Goal: Download file/media

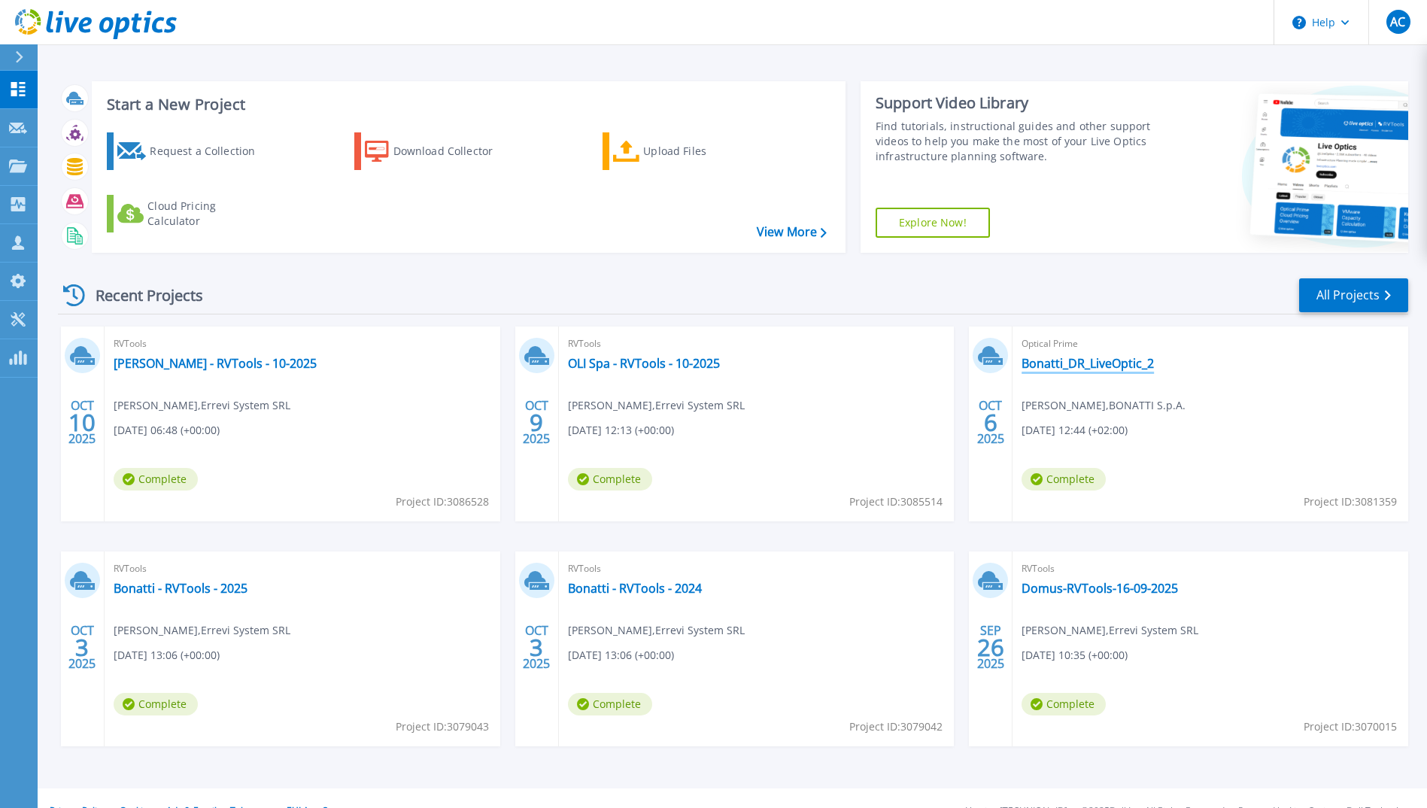
click at [1096, 360] on link "Bonatti_DR_LiveOptic_2" at bounding box center [1088, 363] width 132 height 15
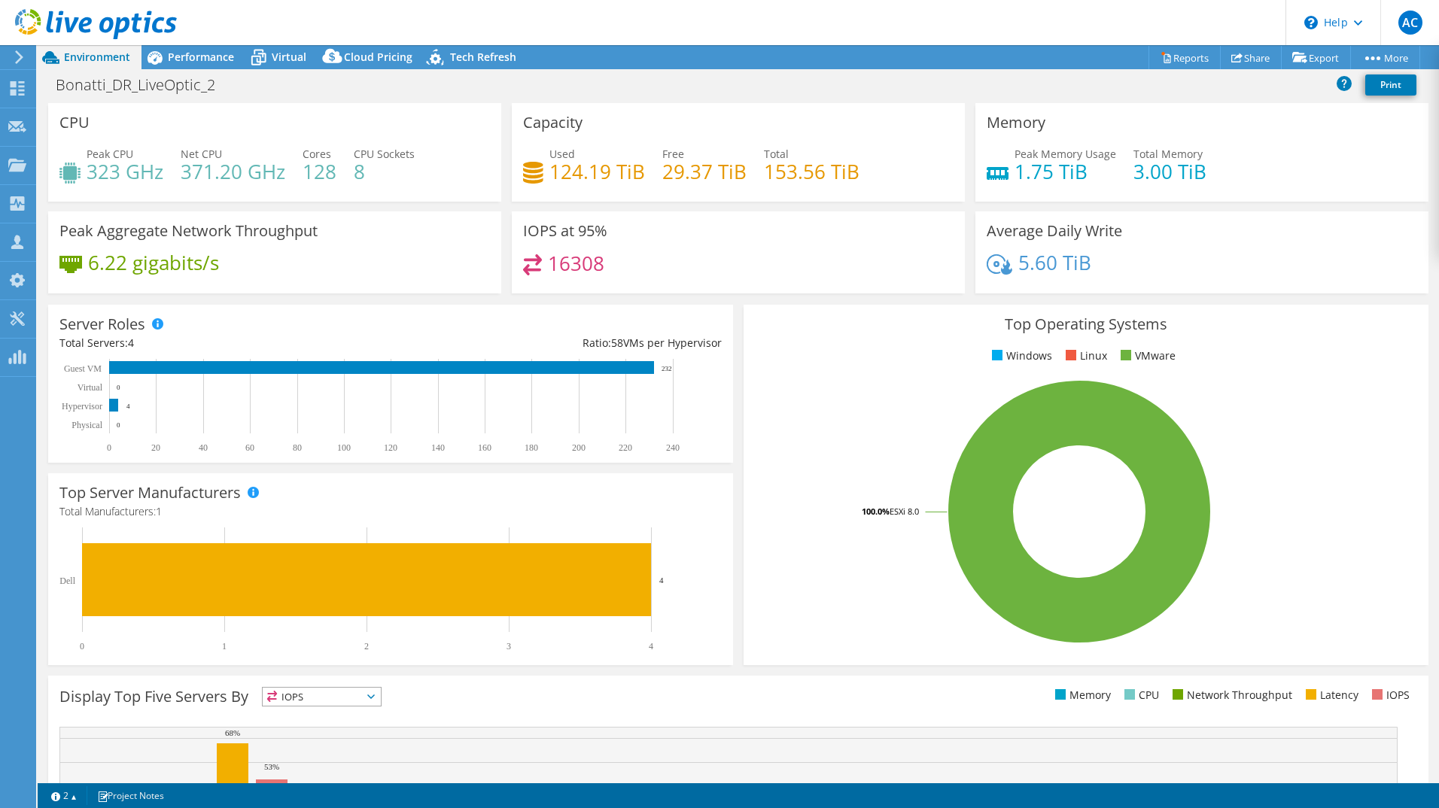
select select "USD"
click at [1183, 62] on link "Reports" at bounding box center [1184, 57] width 72 height 23
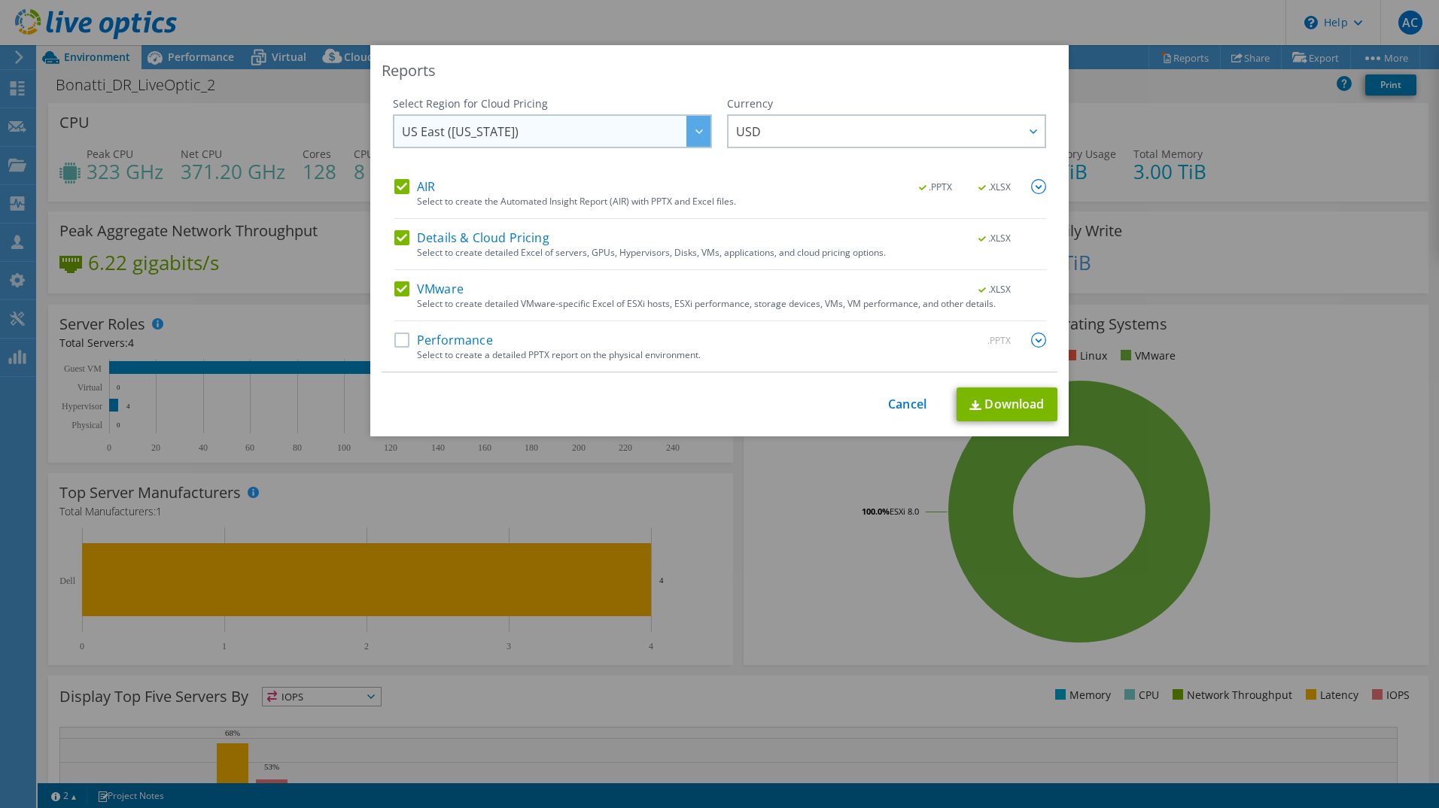
click at [686, 129] on div at bounding box center [698, 131] width 24 height 31
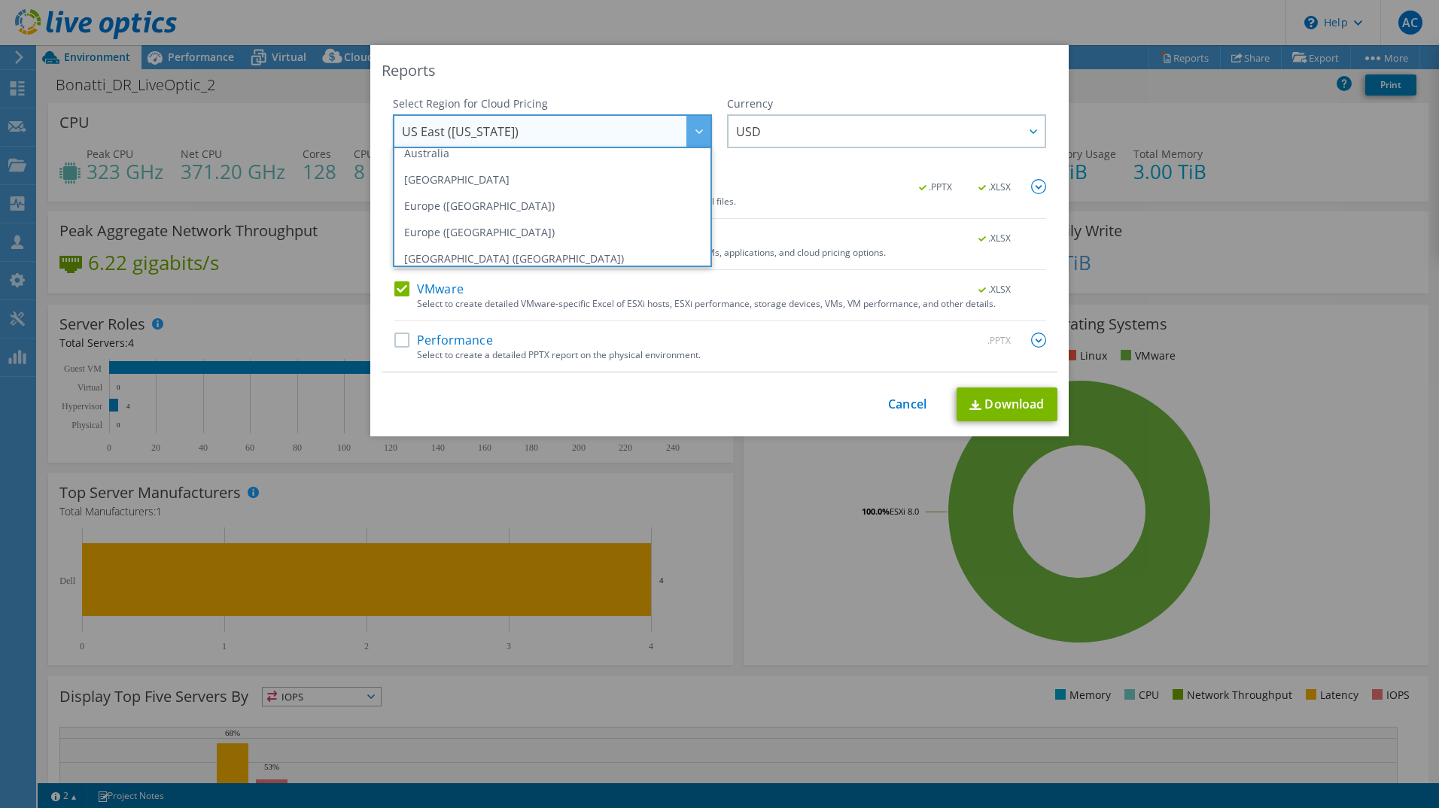
scroll to position [128, 0]
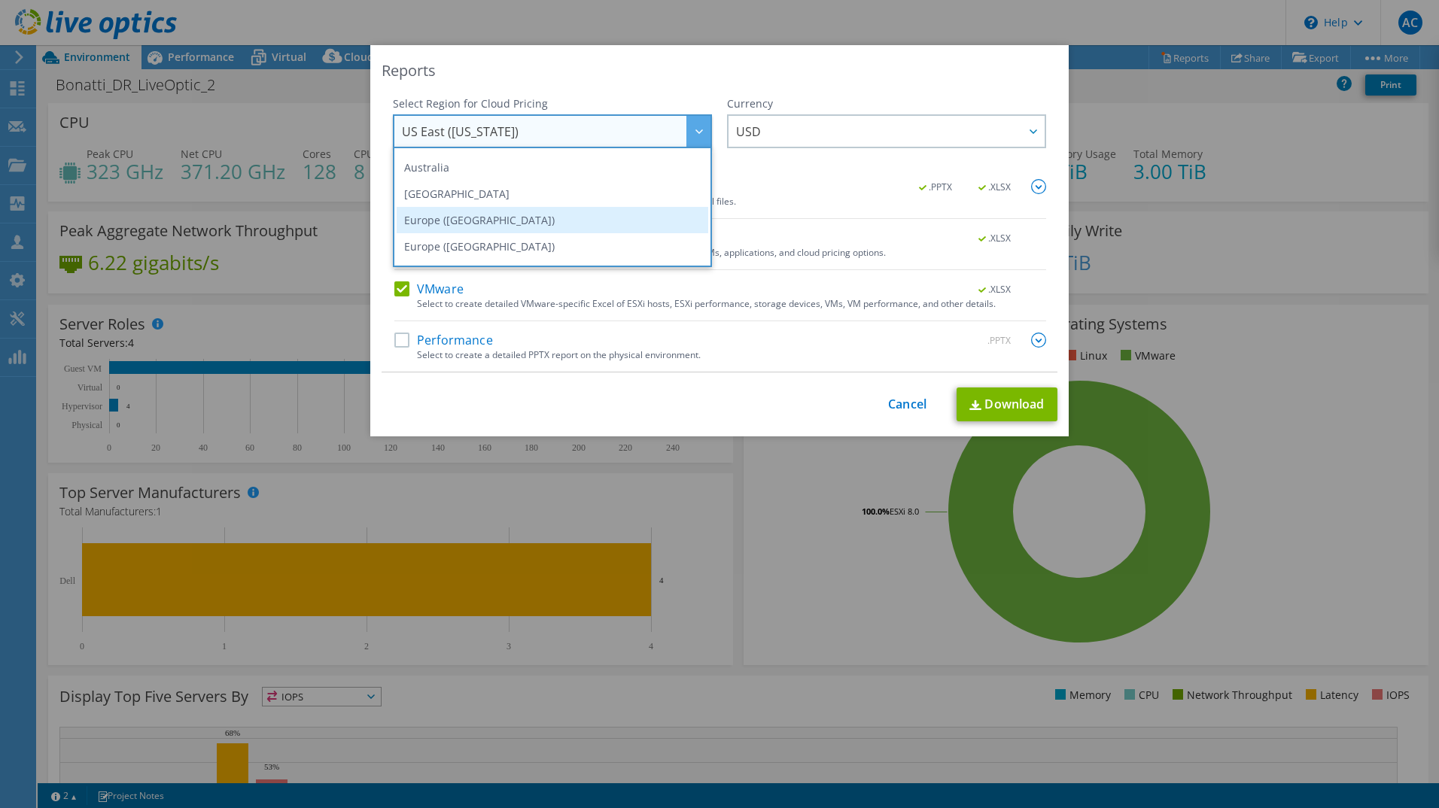
click at [541, 230] on li "Europe (Frankfurt)" at bounding box center [553, 220] width 312 height 26
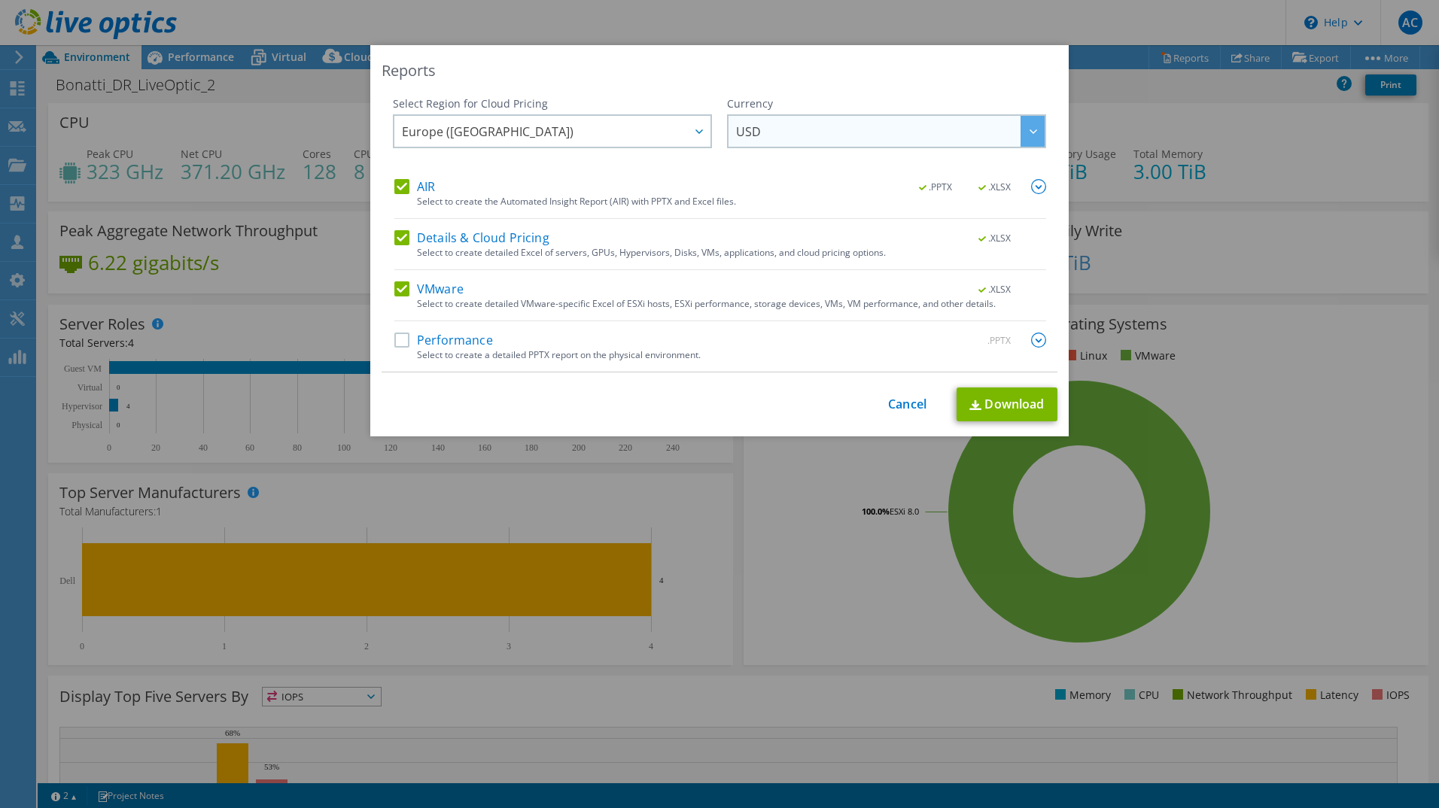
click at [811, 139] on span "USD" at bounding box center [890, 131] width 309 height 31
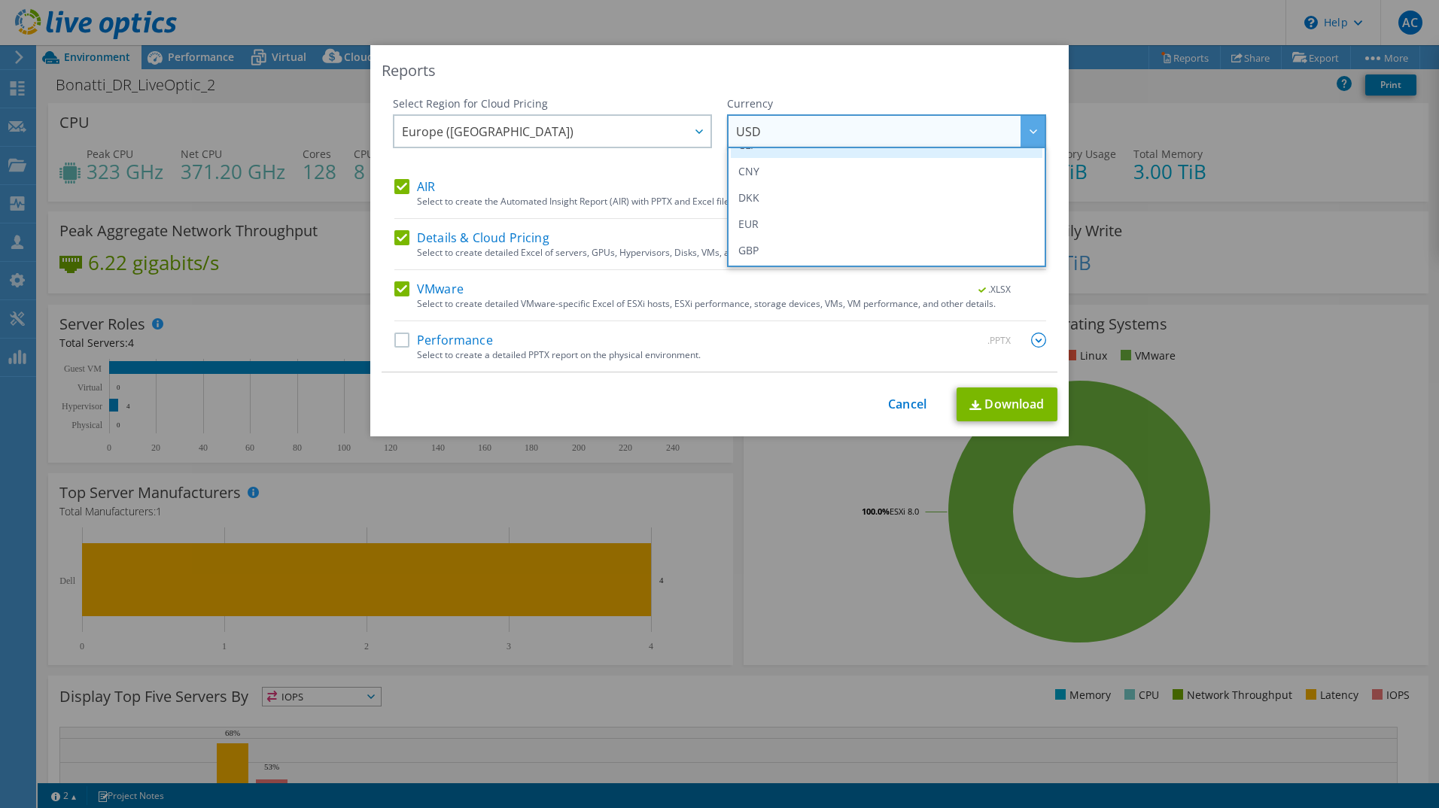
scroll to position [226, 0]
click at [759, 157] on li "EUR" at bounding box center [887, 148] width 312 height 26
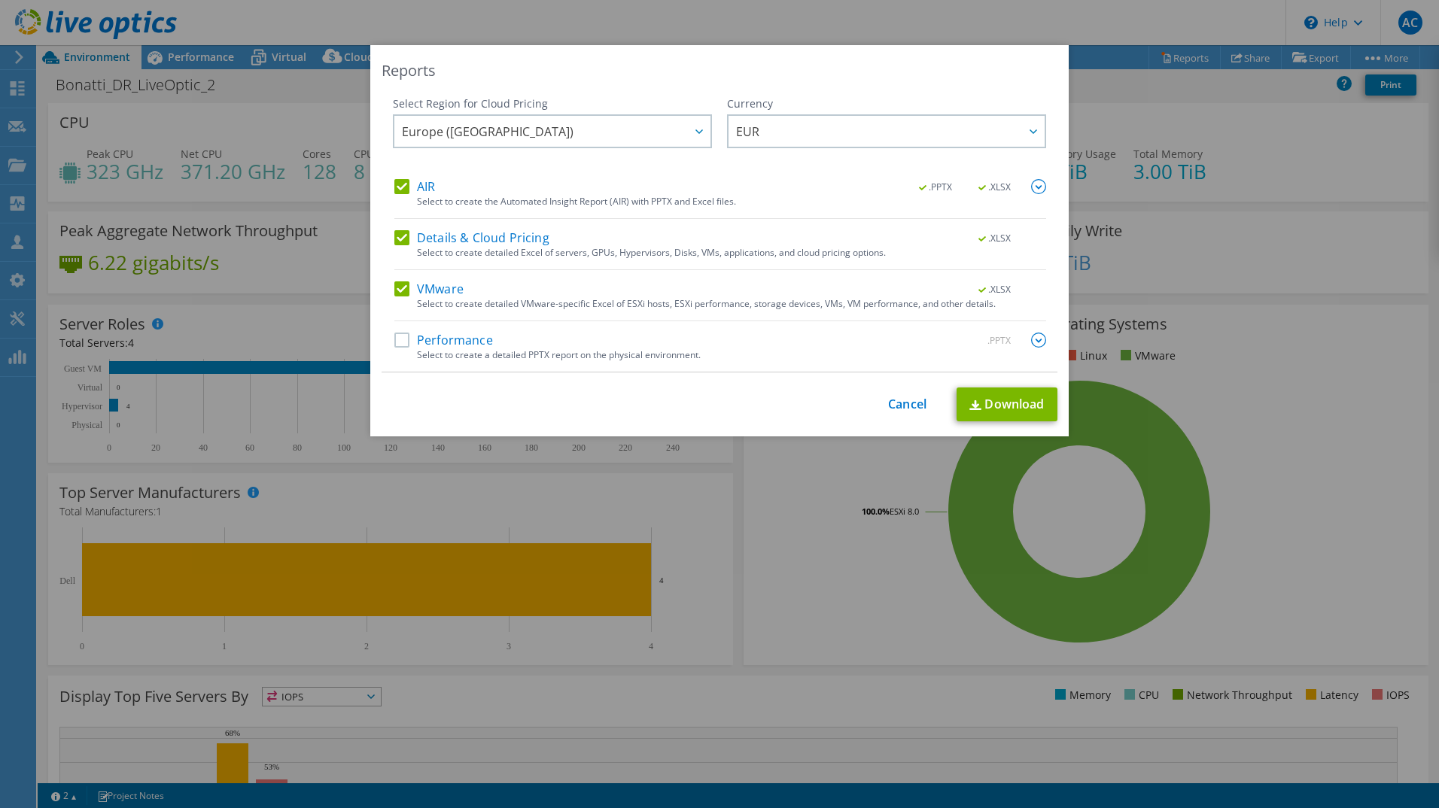
click at [409, 341] on label "Performance" at bounding box center [443, 340] width 99 height 15
click at [0, 0] on input "Performance" at bounding box center [0, 0] width 0 height 0
click at [1033, 341] on img at bounding box center [1038, 340] width 15 height 15
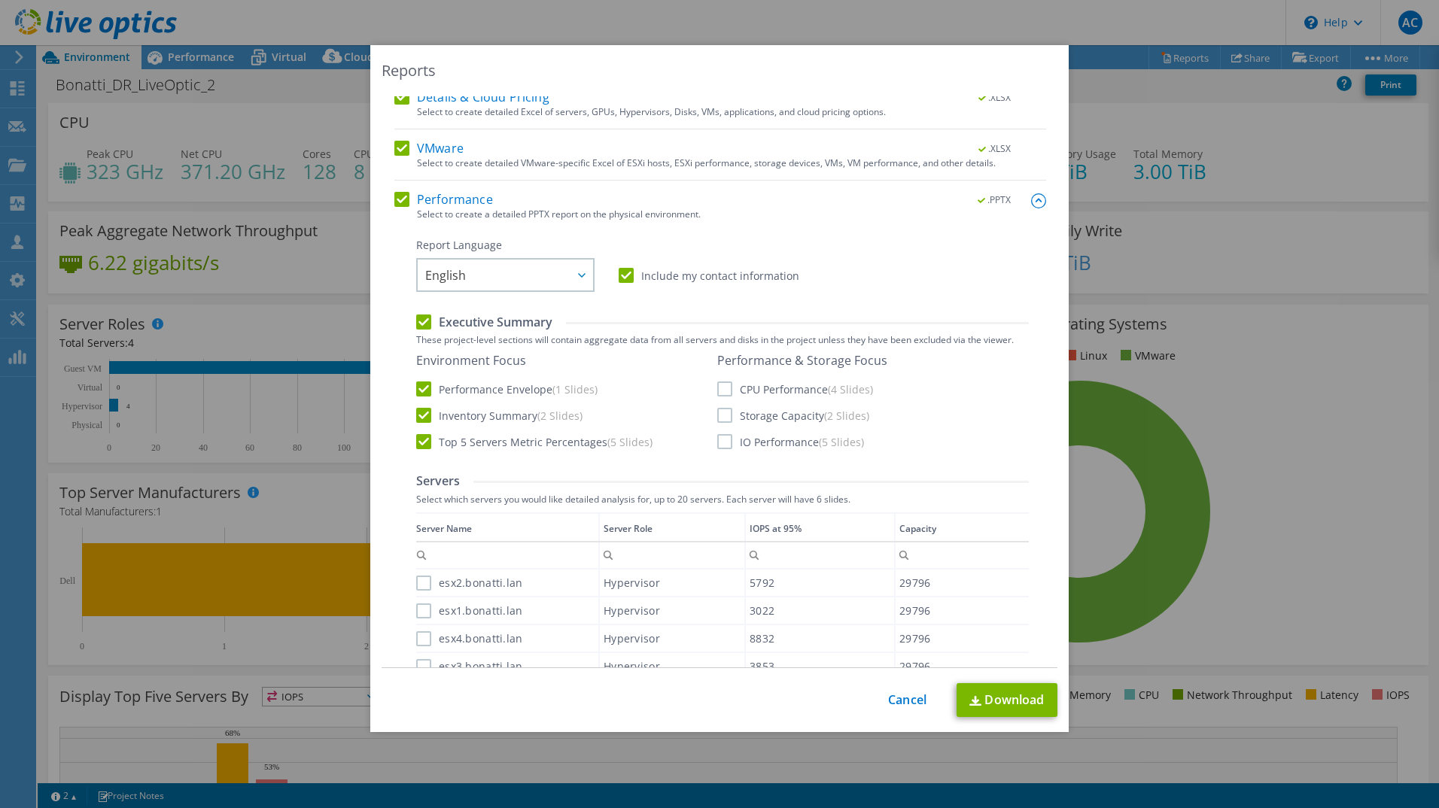
scroll to position [150, 0]
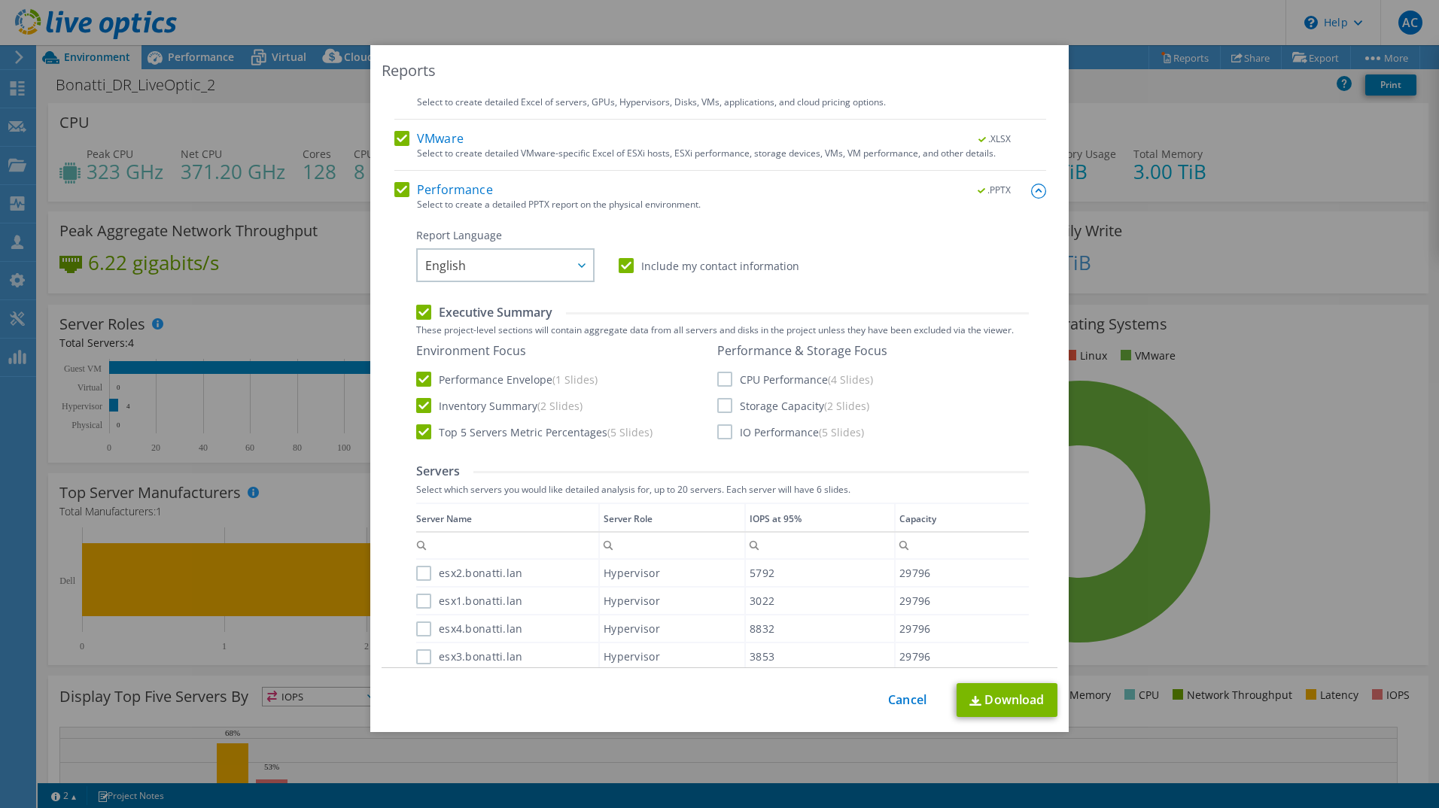
click at [721, 381] on label "CPU Performance (4 Slides)" at bounding box center [795, 379] width 156 height 15
click at [0, 0] on input "CPU Performance (4 Slides)" at bounding box center [0, 0] width 0 height 0
drag, startPoint x: 715, startPoint y: 404, endPoint x: 716, endPoint y: 420, distance: 15.9
click at [717, 407] on label "Storage Capacity (2 Slides)" at bounding box center [793, 405] width 152 height 15
click at [0, 0] on input "Storage Capacity (2 Slides)" at bounding box center [0, 0] width 0 height 0
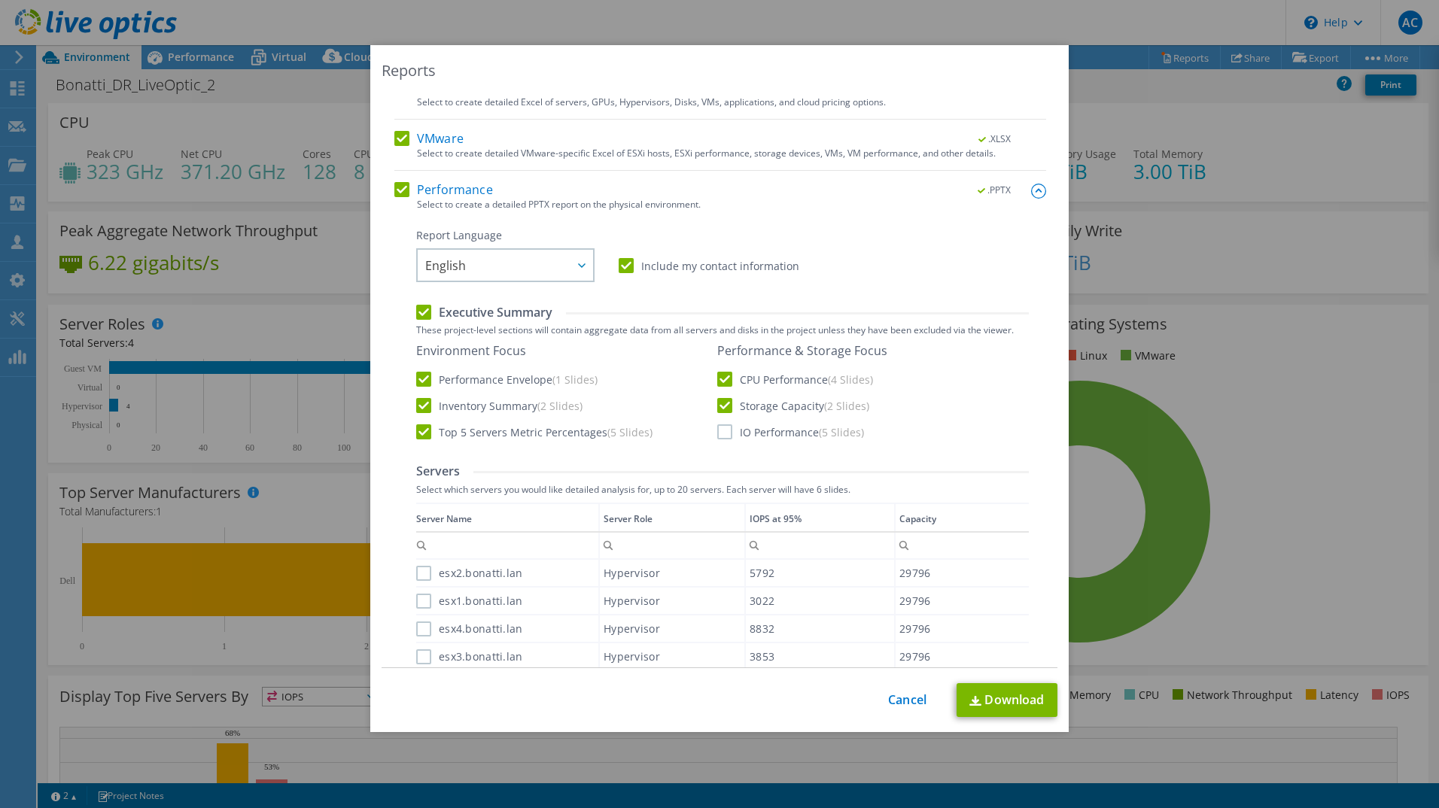
click at [718, 431] on label "IO Performance (5 Slides)" at bounding box center [790, 431] width 147 height 15
click at [0, 0] on input "IO Performance (5 Slides)" at bounding box center [0, 0] width 0 height 0
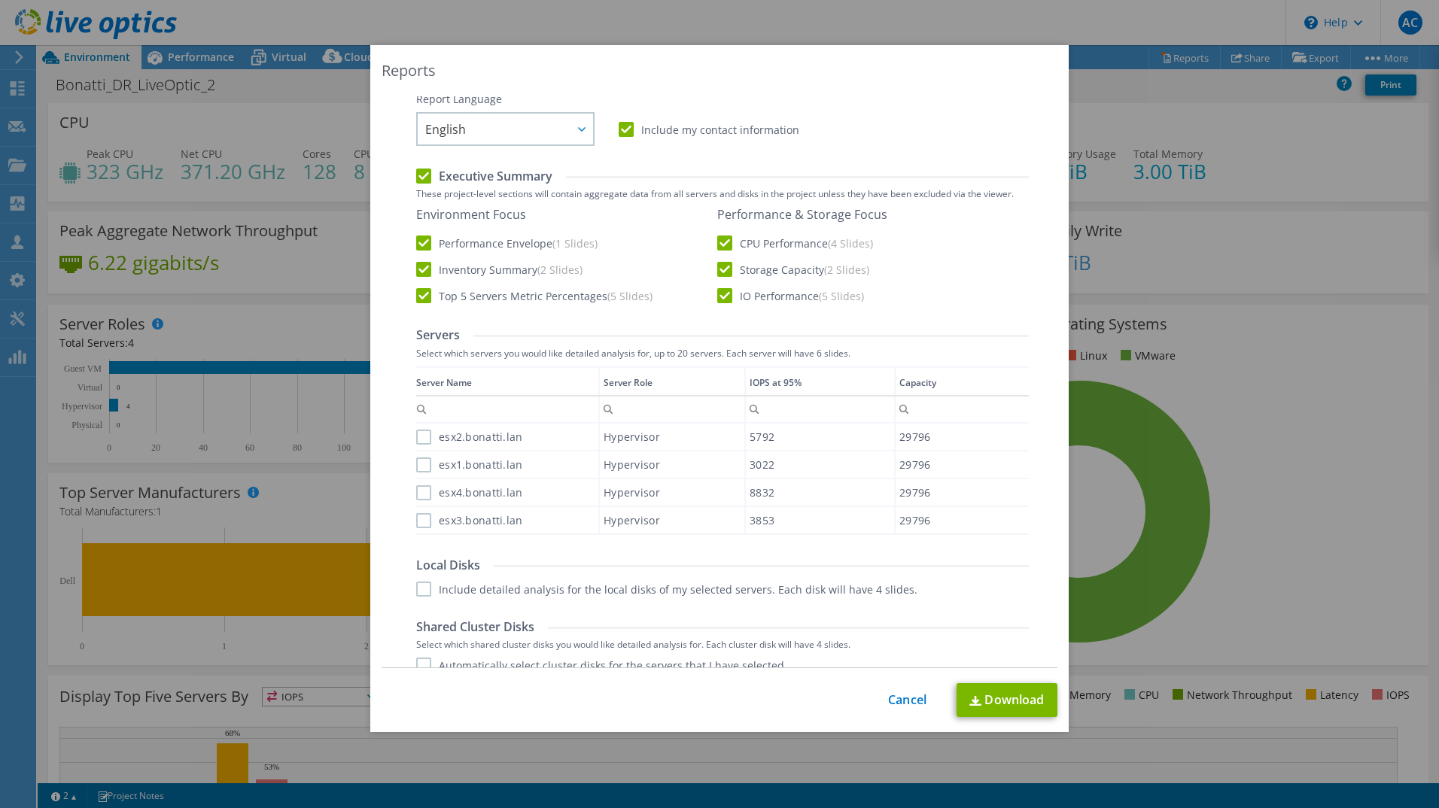
scroll to position [301, 0]
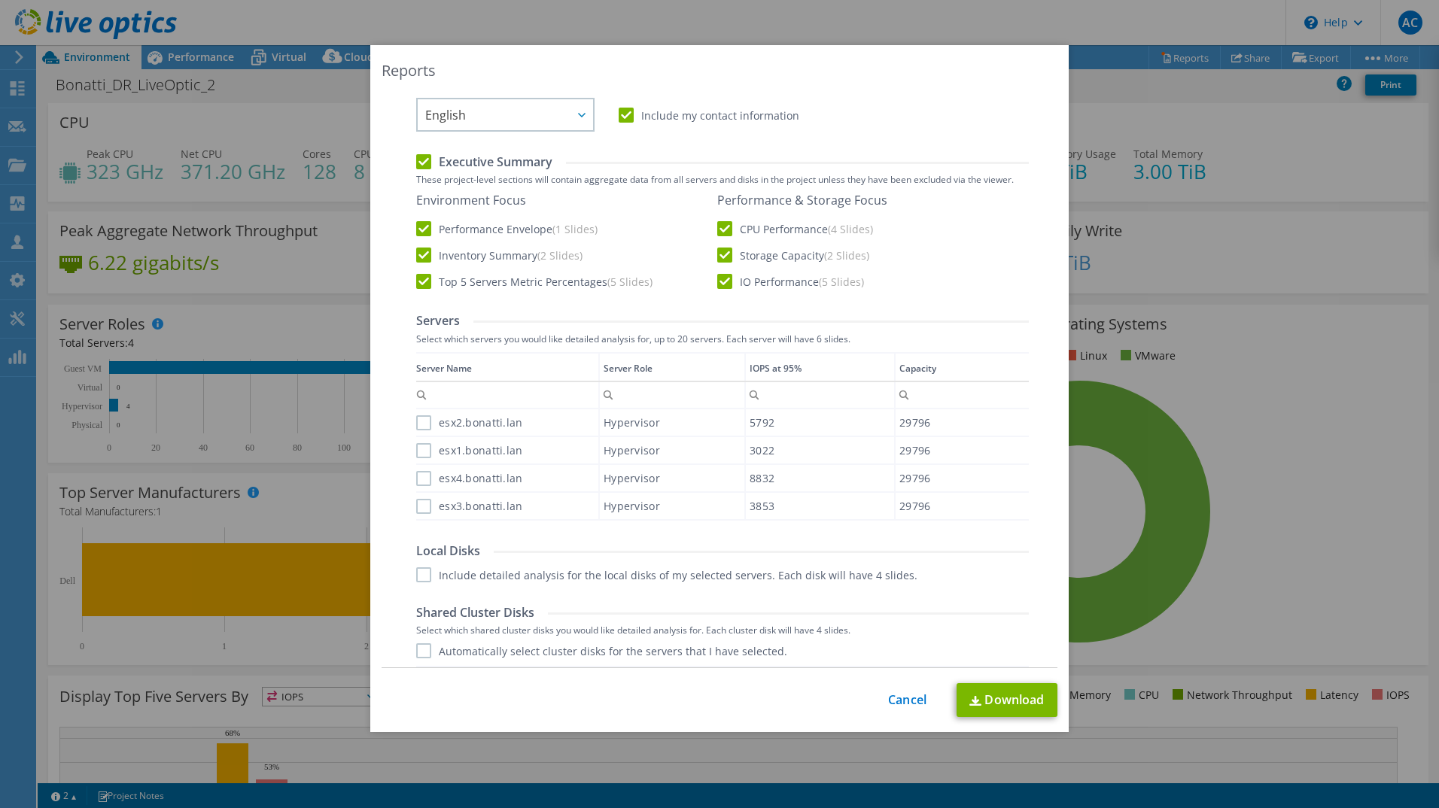
click at [421, 419] on label "esx2.bonatti.lan" at bounding box center [469, 422] width 106 height 15
click at [0, 0] on input "esx2.bonatti.lan" at bounding box center [0, 0] width 0 height 0
click at [418, 449] on label "esx1.bonatti.lan" at bounding box center [469, 450] width 106 height 15
click at [0, 0] on input "esx1.bonatti.lan" at bounding box center [0, 0] width 0 height 0
click at [418, 481] on label "esx4.bonatti.lan" at bounding box center [469, 478] width 106 height 15
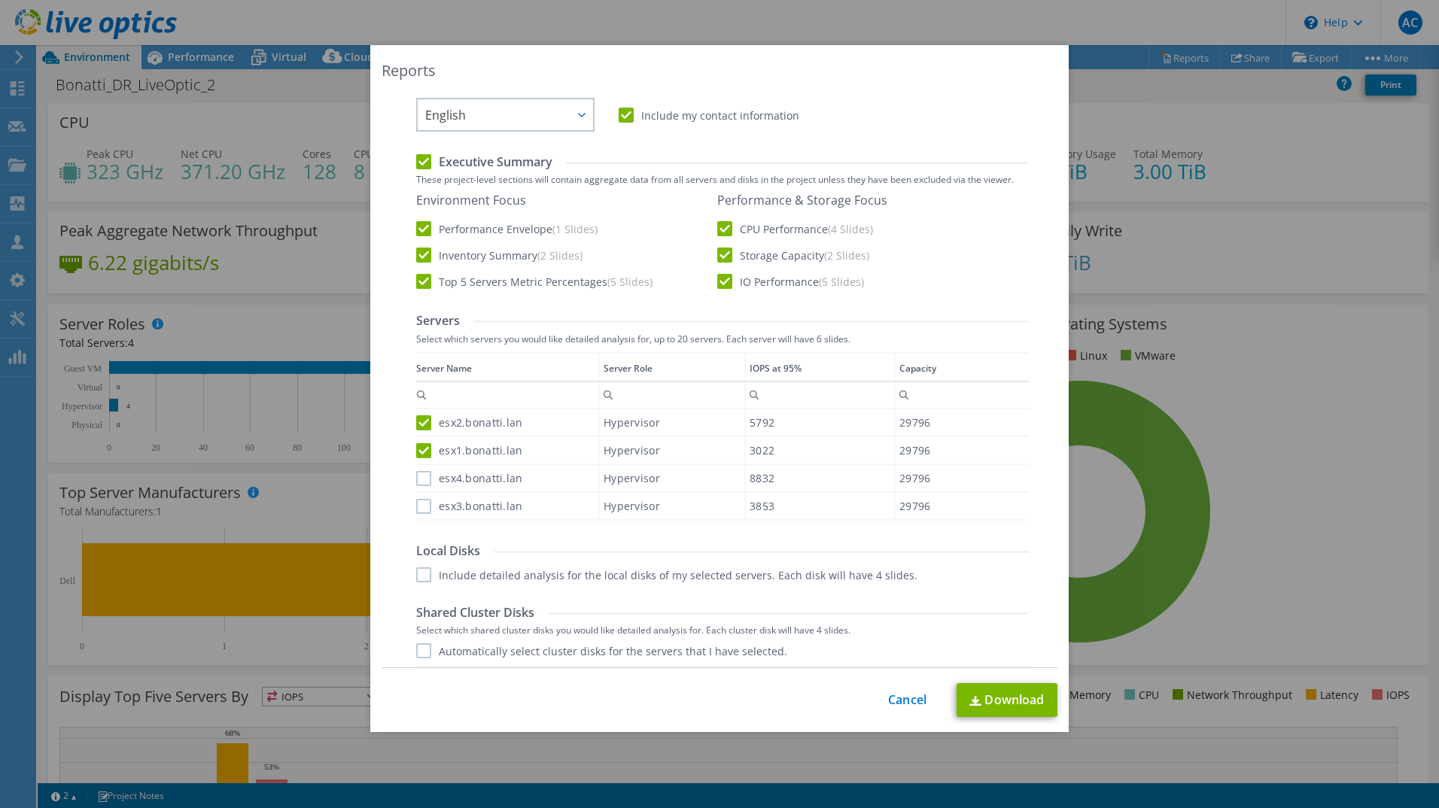
click at [0, 0] on input "esx4.bonatti.lan" at bounding box center [0, 0] width 0 height 0
click at [418, 505] on label "esx3.bonatti.lan" at bounding box center [469, 506] width 106 height 15
click at [0, 0] on input "esx3.bonatti.lan" at bounding box center [0, 0] width 0 height 0
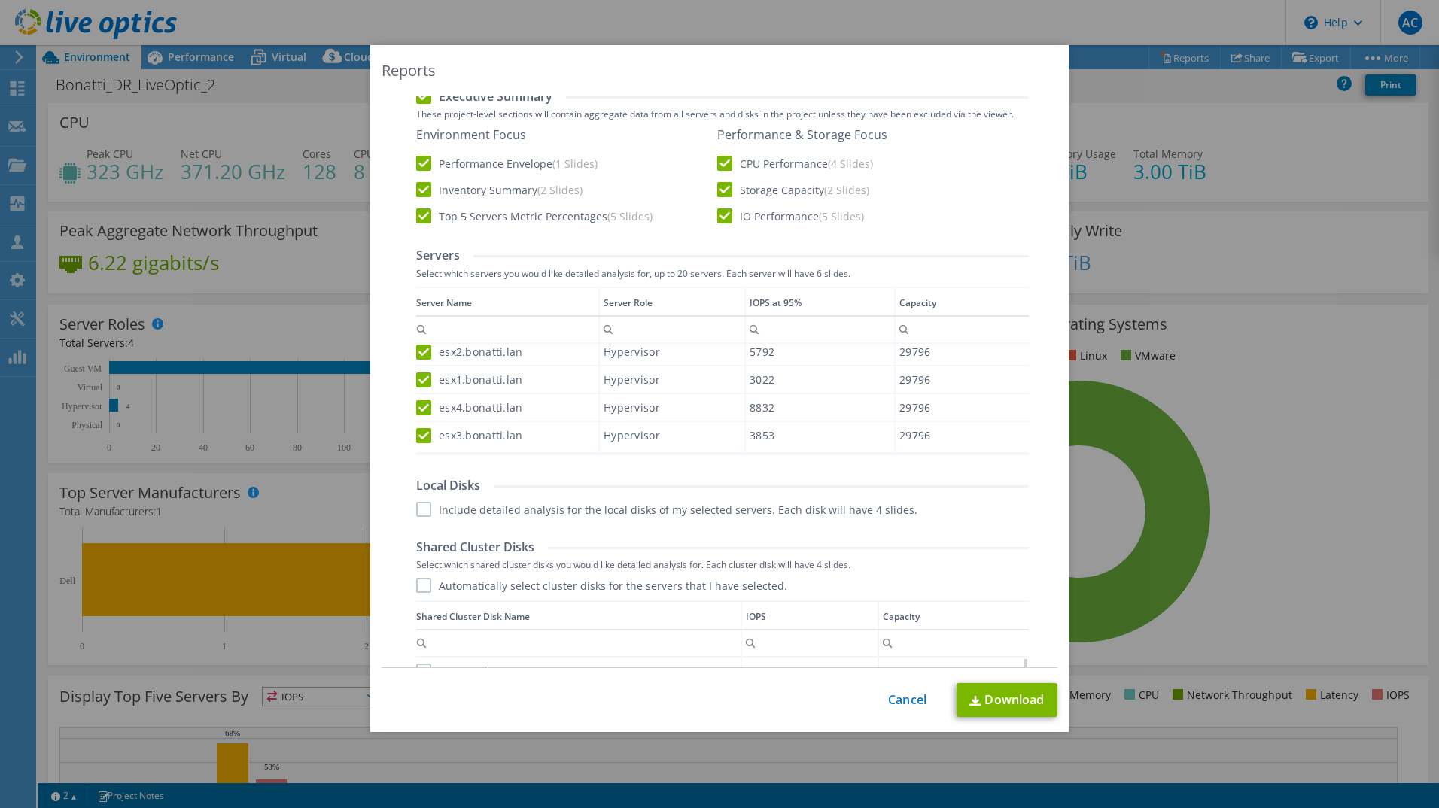
scroll to position [451, 0]
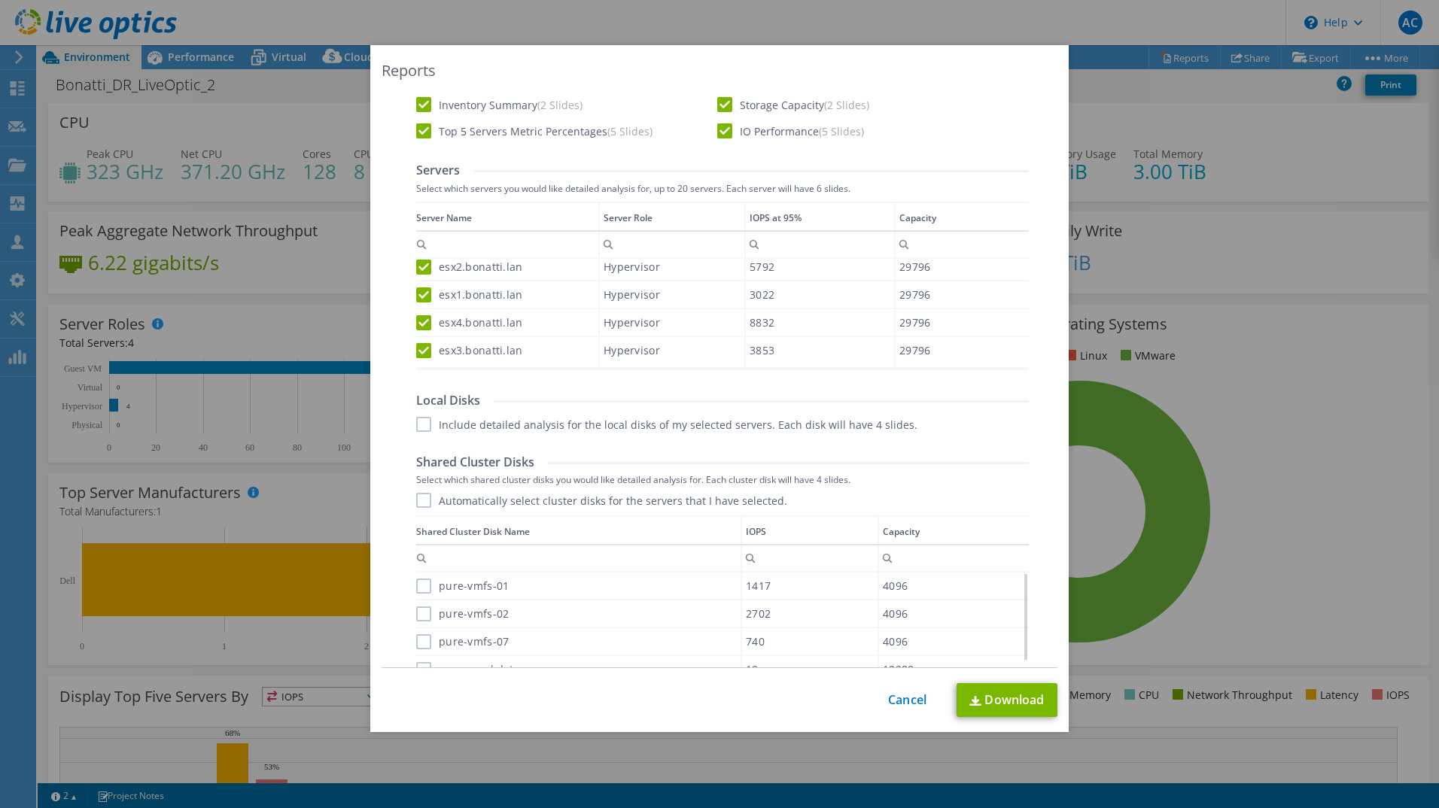
click at [416, 500] on label "Automatically select cluster disks for the servers that I have selected." at bounding box center [601, 500] width 371 height 15
click at [0, 0] on input "Automatically select cluster disks for the servers that I have selected." at bounding box center [0, 0] width 0 height 0
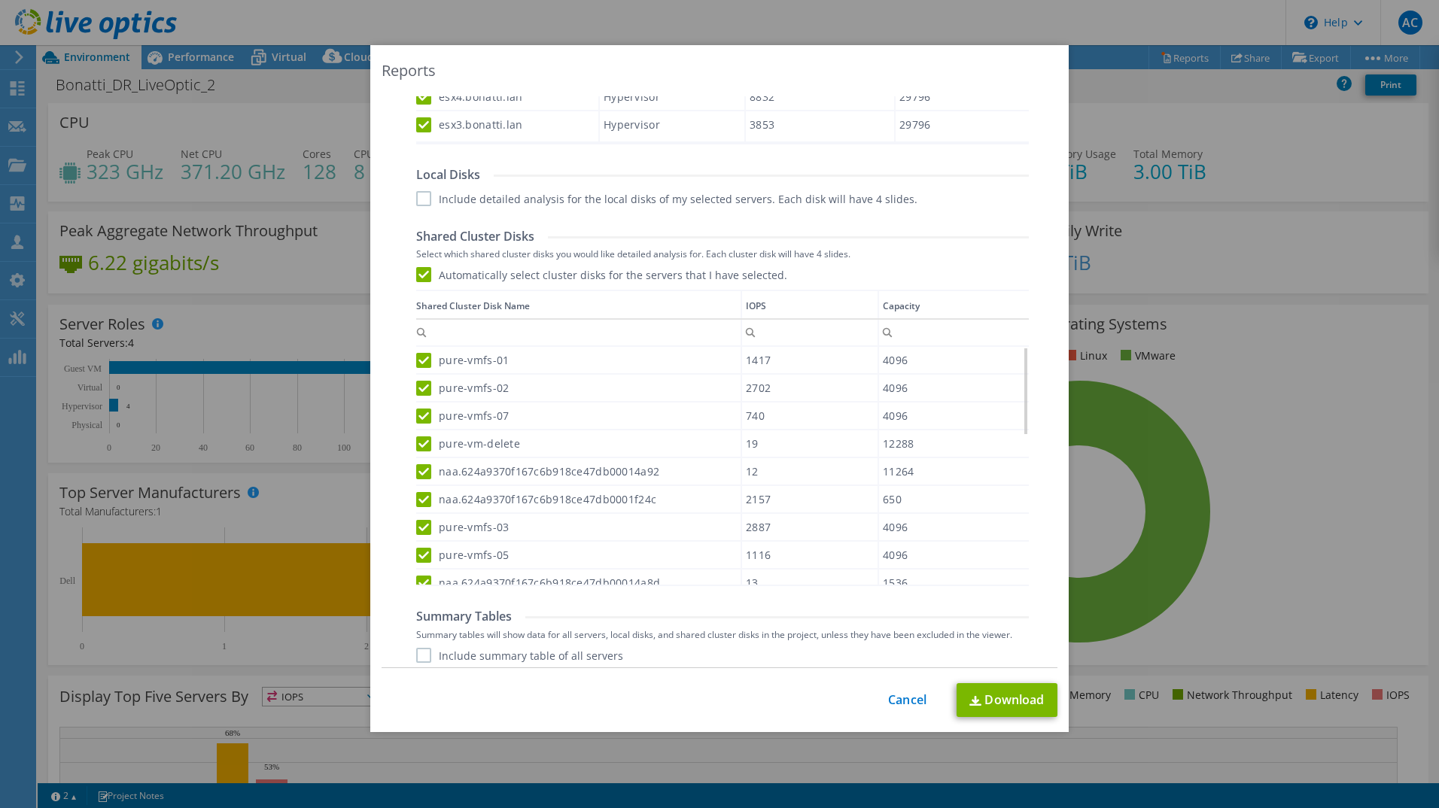
scroll to position [737, 0]
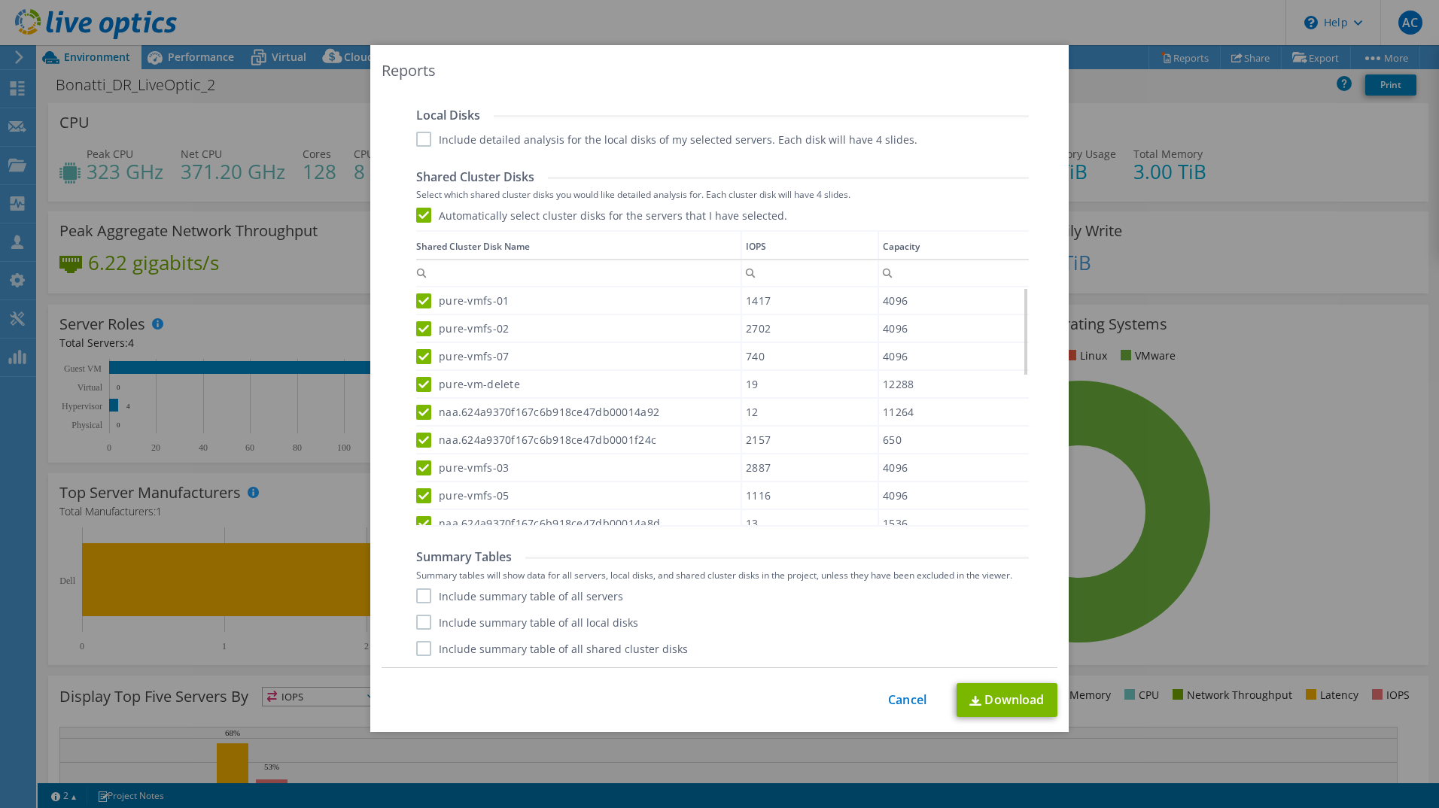
click at [418, 600] on label "Include summary table of all servers" at bounding box center [519, 595] width 207 height 15
click at [0, 0] on input "Include summary table of all servers" at bounding box center [0, 0] width 0 height 0
click at [433, 623] on label "Include summary table of all local disks" at bounding box center [527, 622] width 222 height 15
click at [0, 0] on input "Include summary table of all local disks" at bounding box center [0, 0] width 0 height 0
drag, startPoint x: 443, startPoint y: 649, endPoint x: 537, endPoint y: 663, distance: 94.4
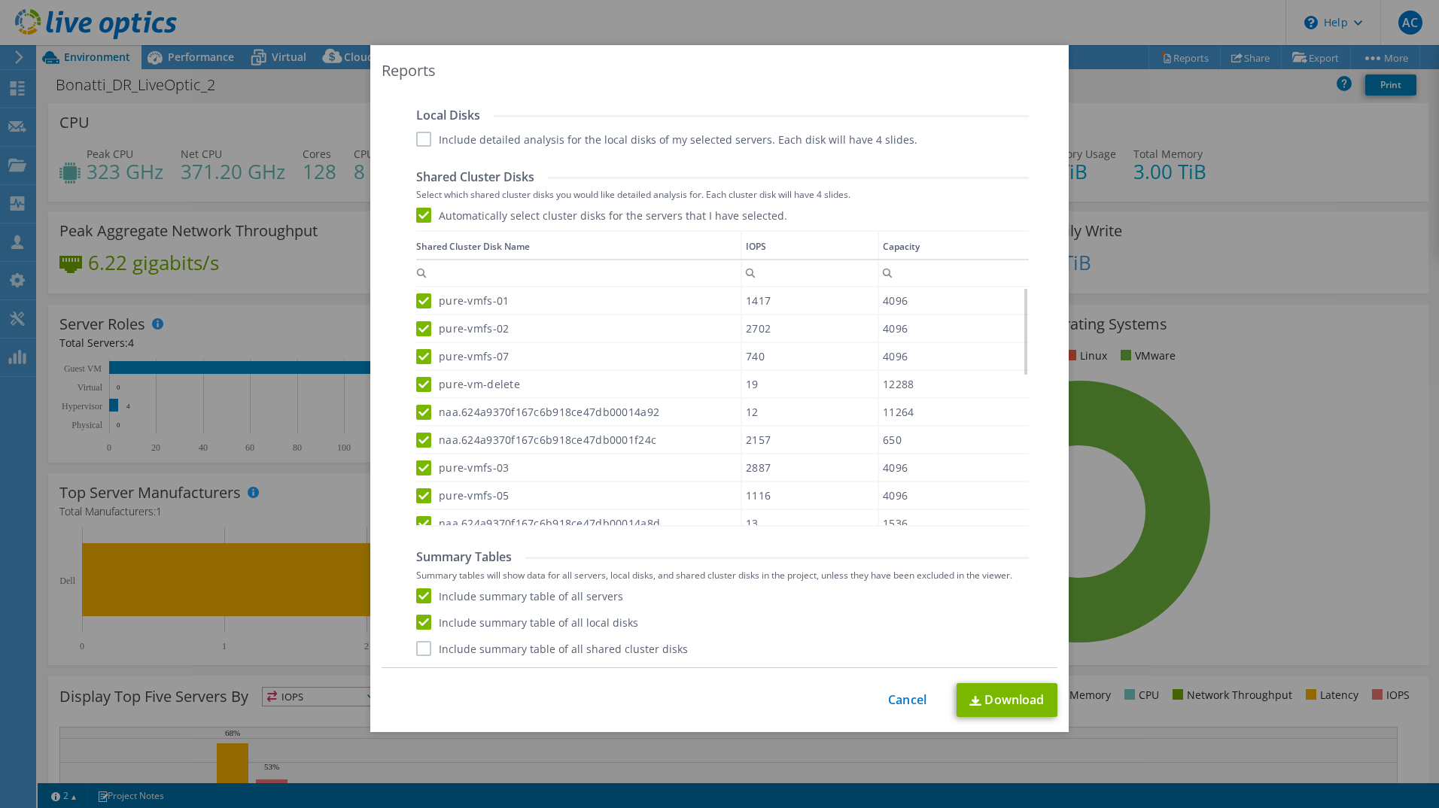
click at [444, 649] on label "Include summary table of all shared cluster disks" at bounding box center [552, 648] width 272 height 15
click at [0, 0] on input "Include summary table of all shared cluster disks" at bounding box center [0, 0] width 0 height 0
click at [960, 698] on link "Download" at bounding box center [1006, 700] width 101 height 34
click at [923, 700] on div "This process may take a while, please wait... Cancel Download" at bounding box center [720, 700] width 676 height 34
click at [901, 695] on link "Cancel" at bounding box center [907, 700] width 38 height 14
